Goal: Task Accomplishment & Management: Use online tool/utility

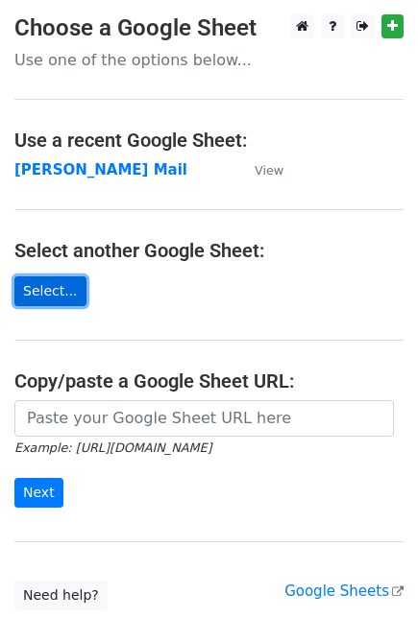
click at [41, 303] on link "Select..." at bounding box center [50, 291] width 72 height 30
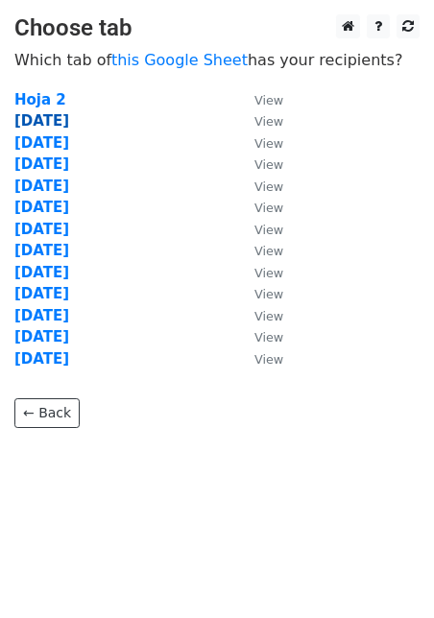
click at [56, 121] on strong "[DATE]" at bounding box center [41, 120] width 55 height 17
click at [56, 120] on strong "[DATE]" at bounding box center [41, 120] width 55 height 17
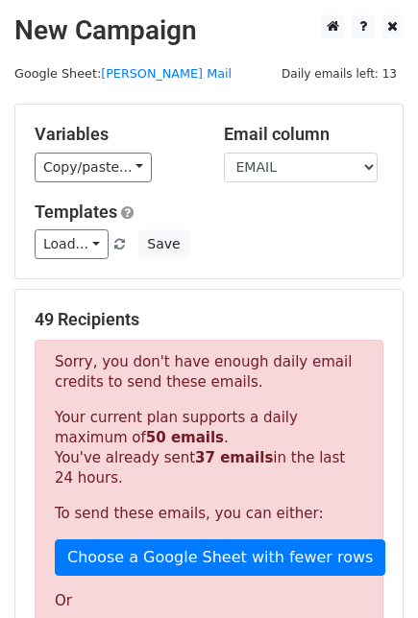
click at [402, 390] on div "49 Recipients Sorry, you don't have enough daily email credits to send these em…" at bounding box center [208, 591] width 387 height 603
click at [77, 242] on link "Load..." at bounding box center [72, 244] width 74 height 30
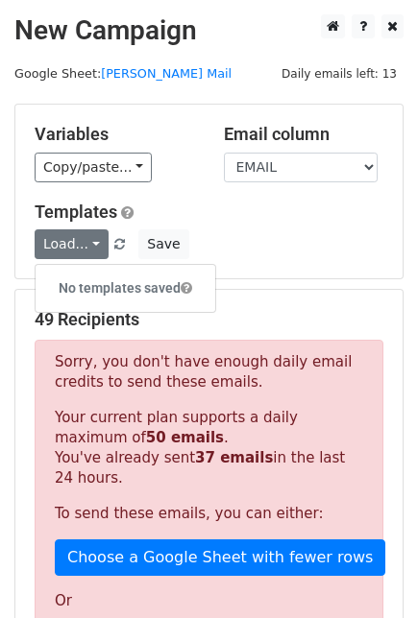
click at [250, 243] on div "Load... No templates saved Save" at bounding box center [208, 244] width 377 height 30
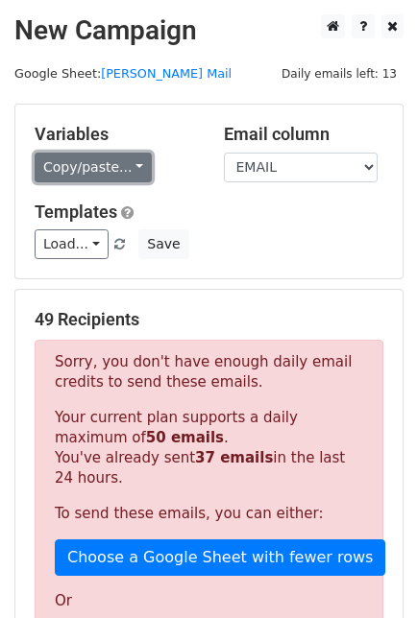
click at [120, 164] on link "Copy/paste..." at bounding box center [93, 168] width 117 height 30
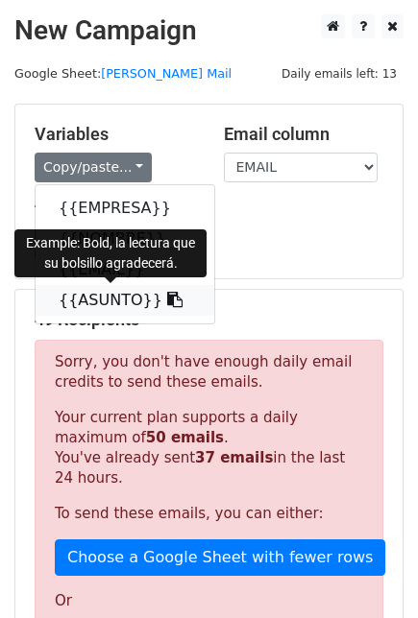
click at [167, 299] on icon at bounding box center [174, 299] width 15 height 15
